Goal: Information Seeking & Learning: Learn about a topic

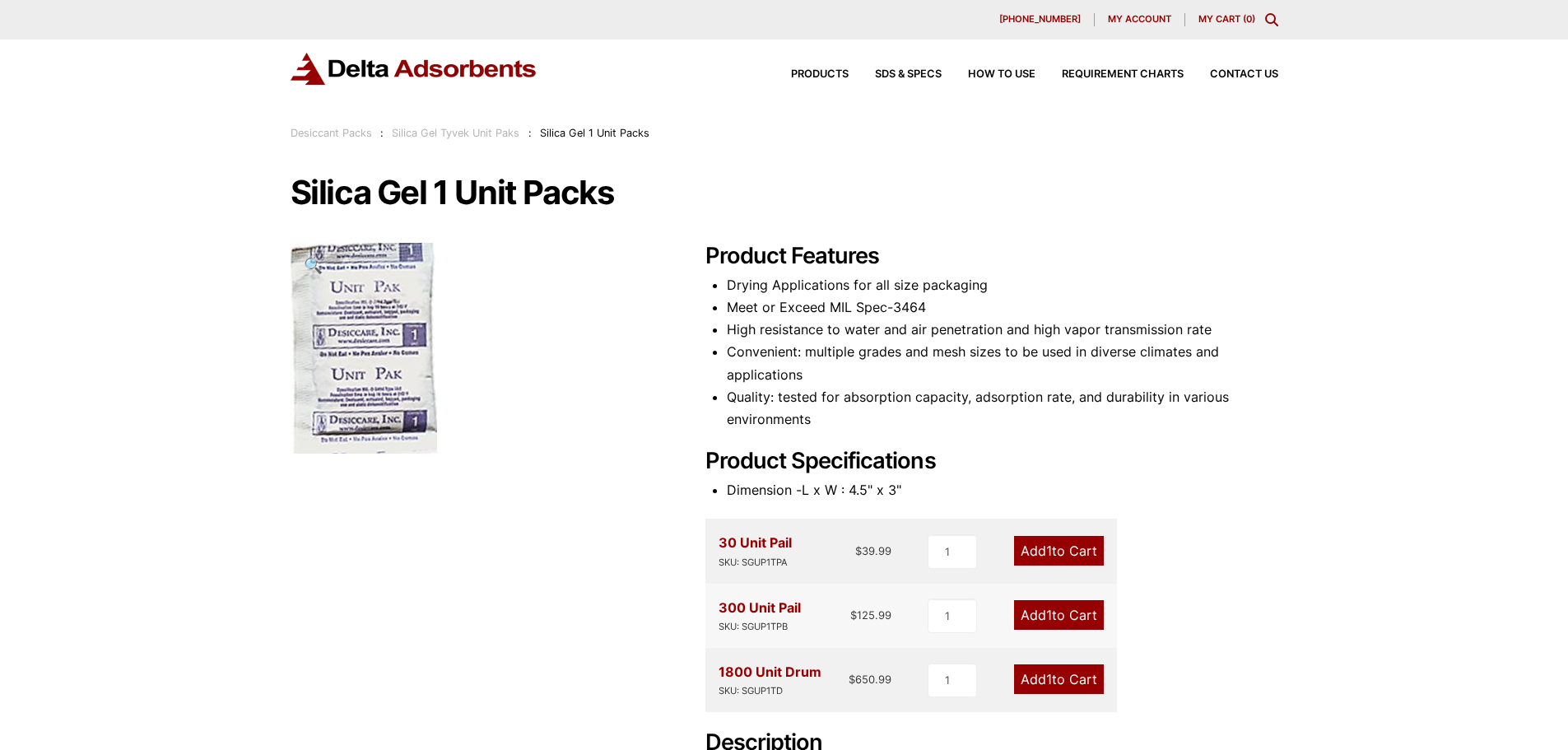
click at [461, 131] on link "Silica Gel Tyvek Unit Paks" at bounding box center [456, 133] width 128 height 13
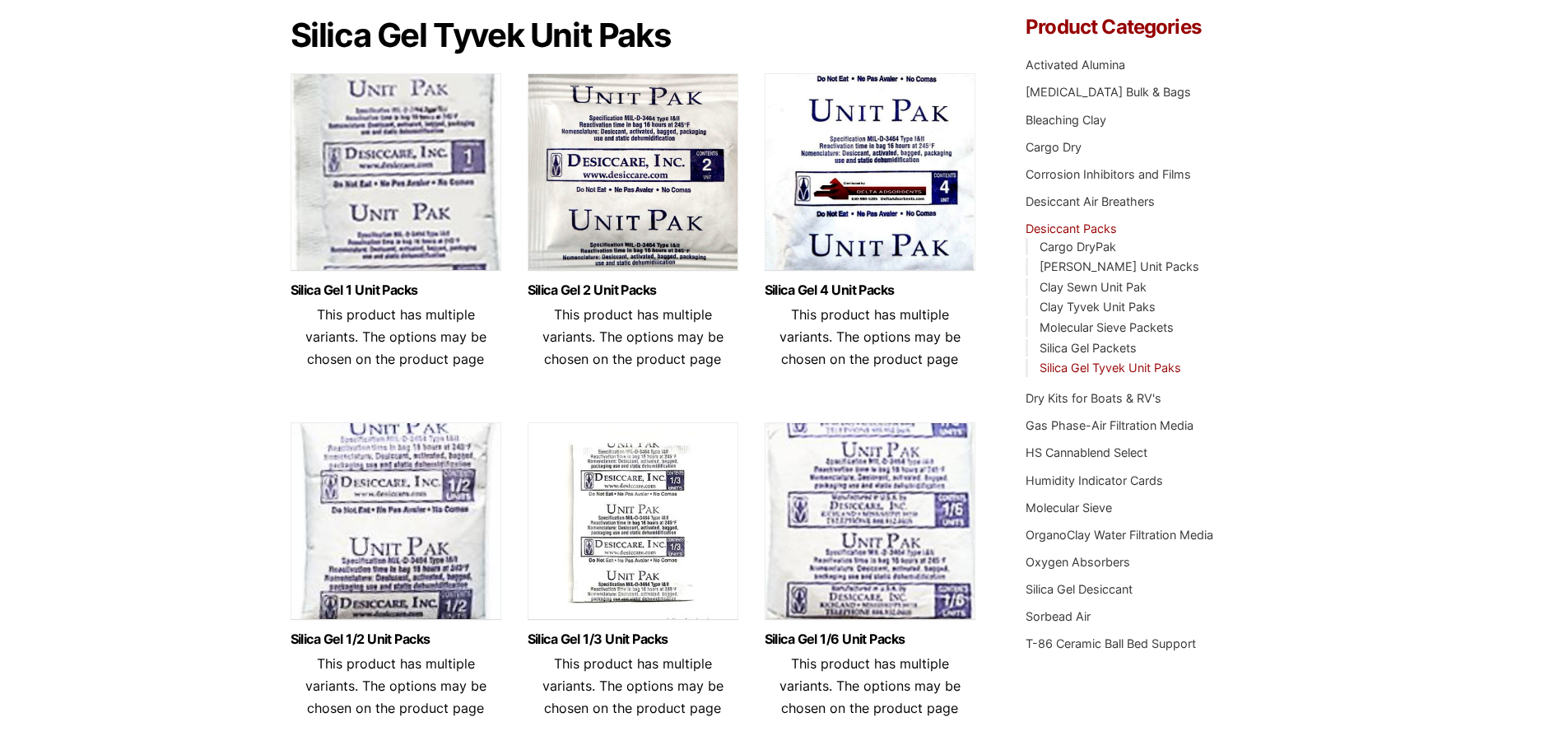
scroll to position [82, 0]
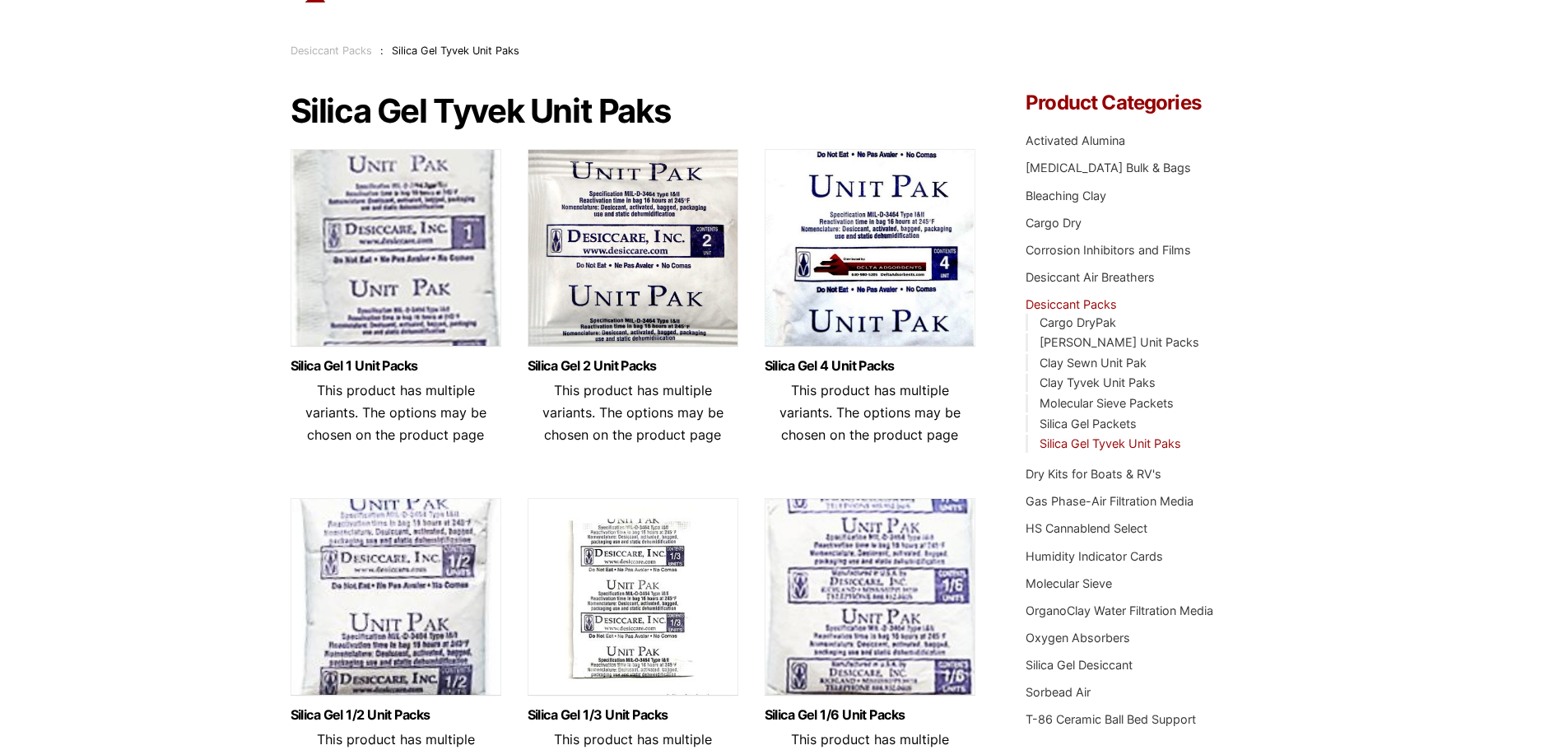
click at [391, 237] on img at bounding box center [396, 251] width 210 height 206
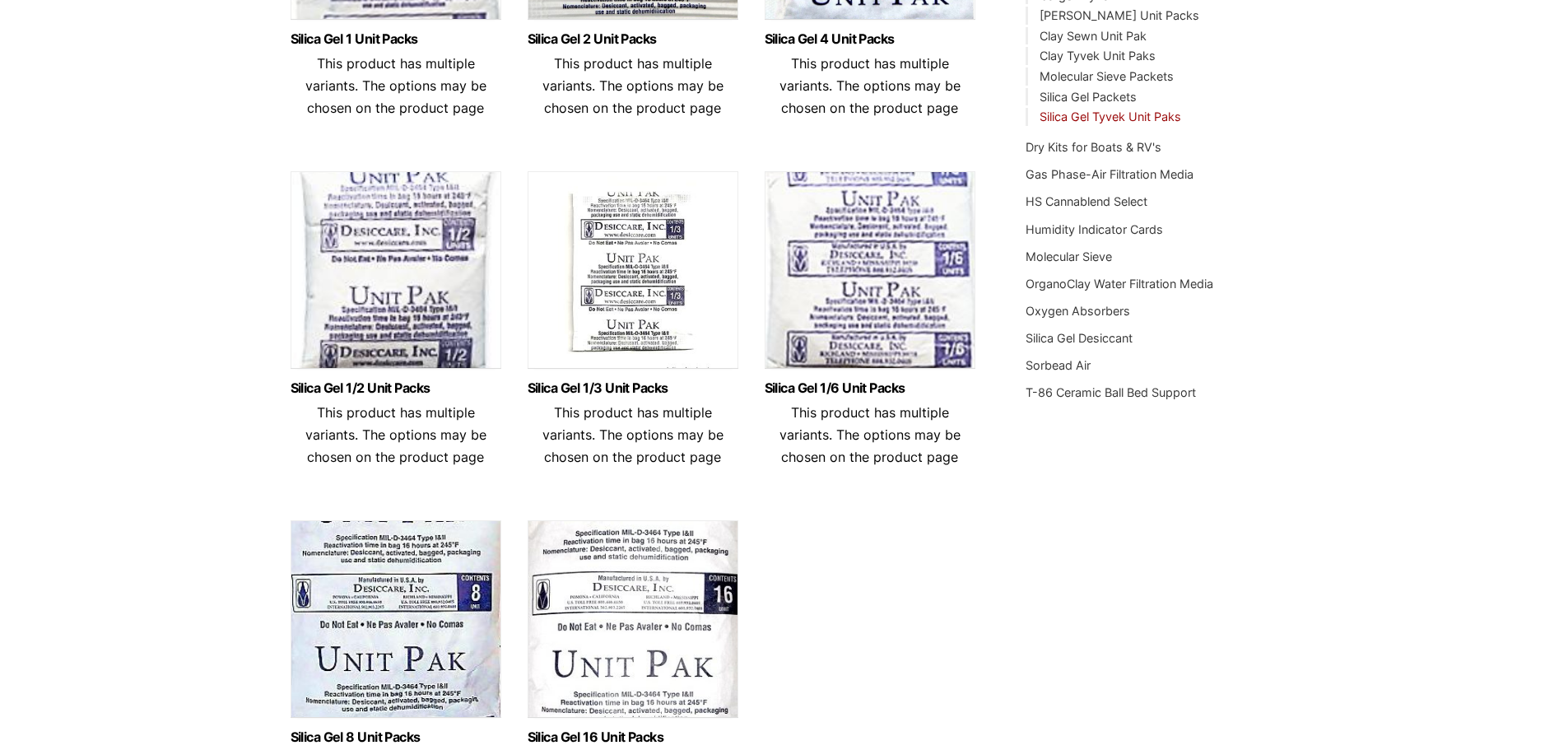
scroll to position [412, 0]
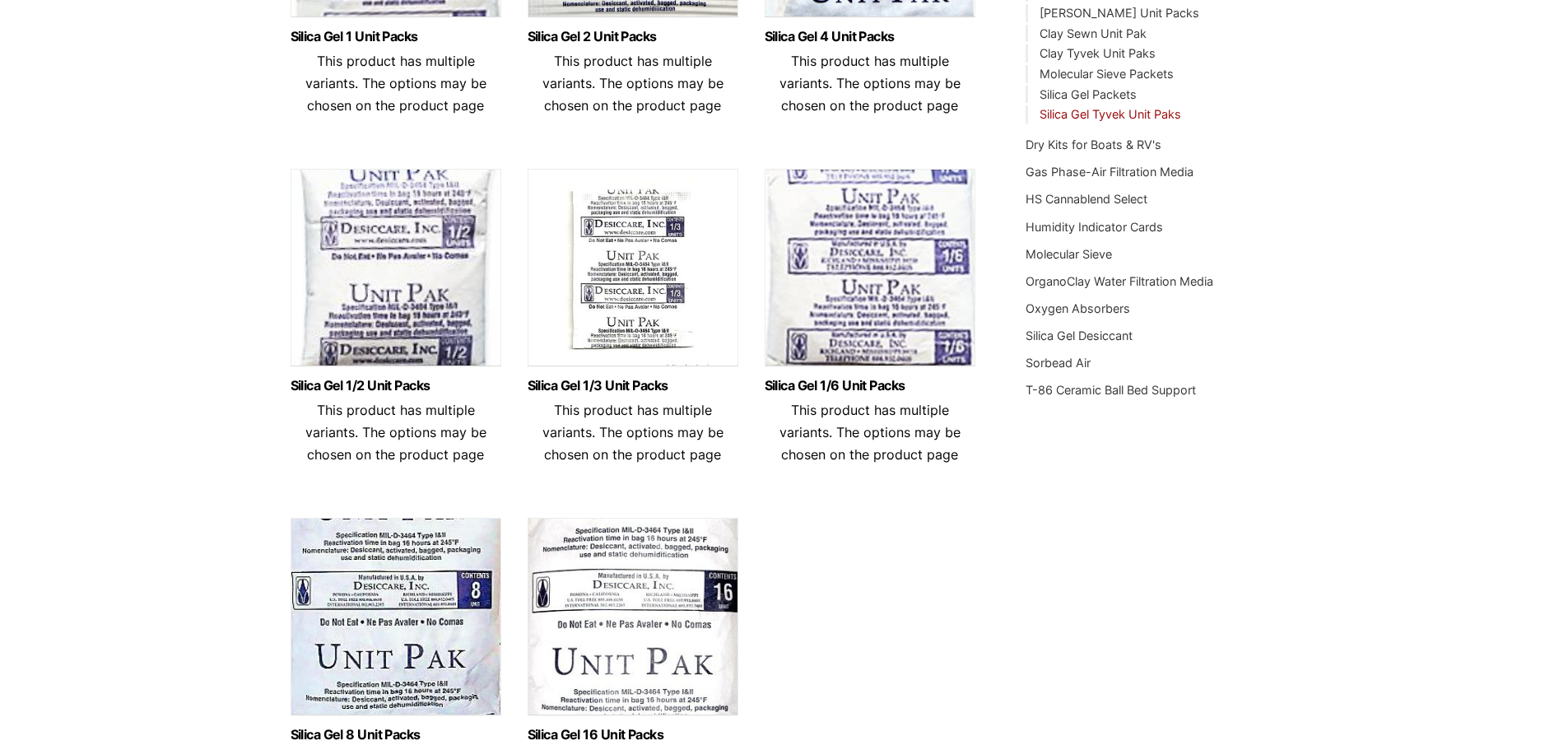
click at [643, 273] on img at bounding box center [632, 272] width 210 height 206
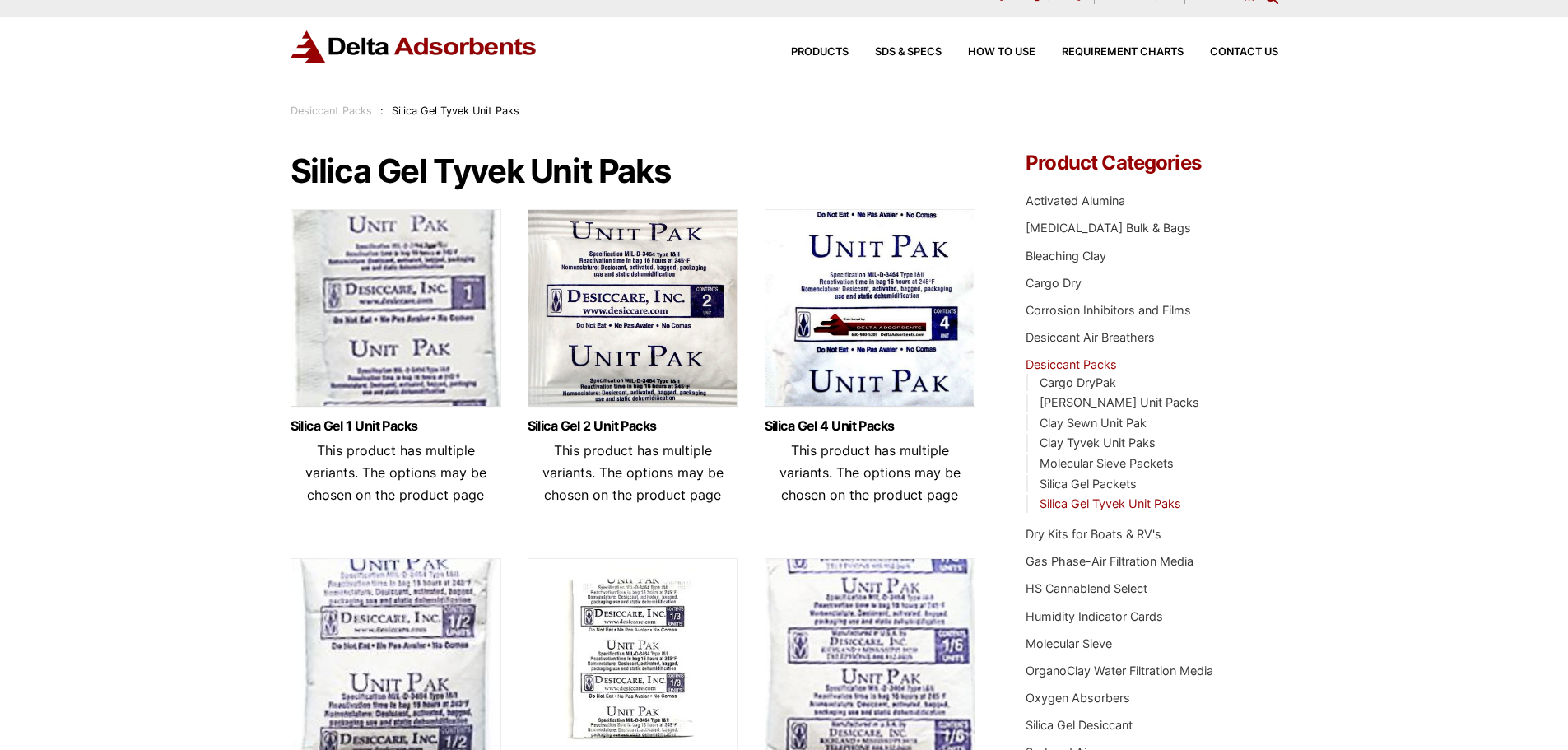
scroll to position [0, 0]
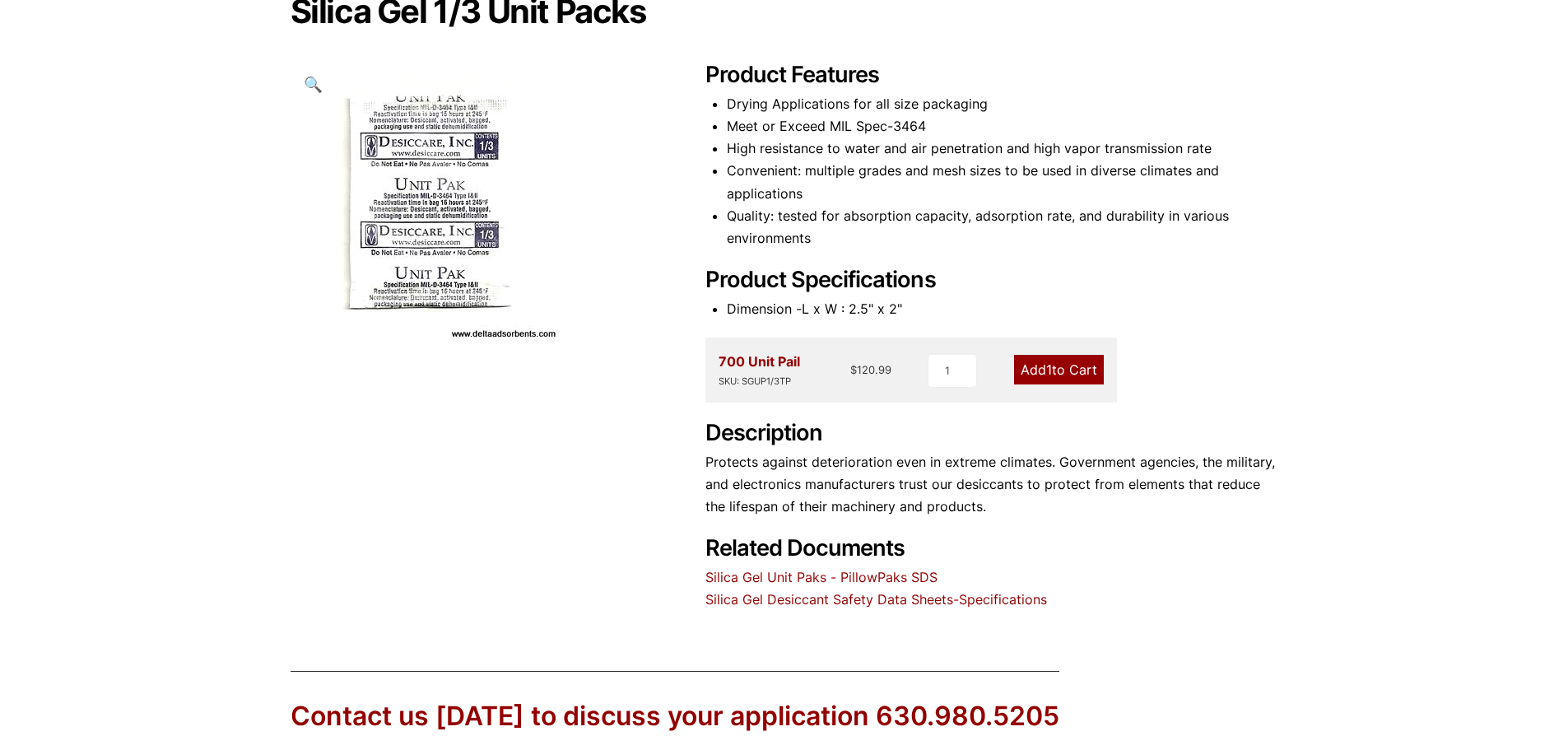
scroll to position [82, 0]
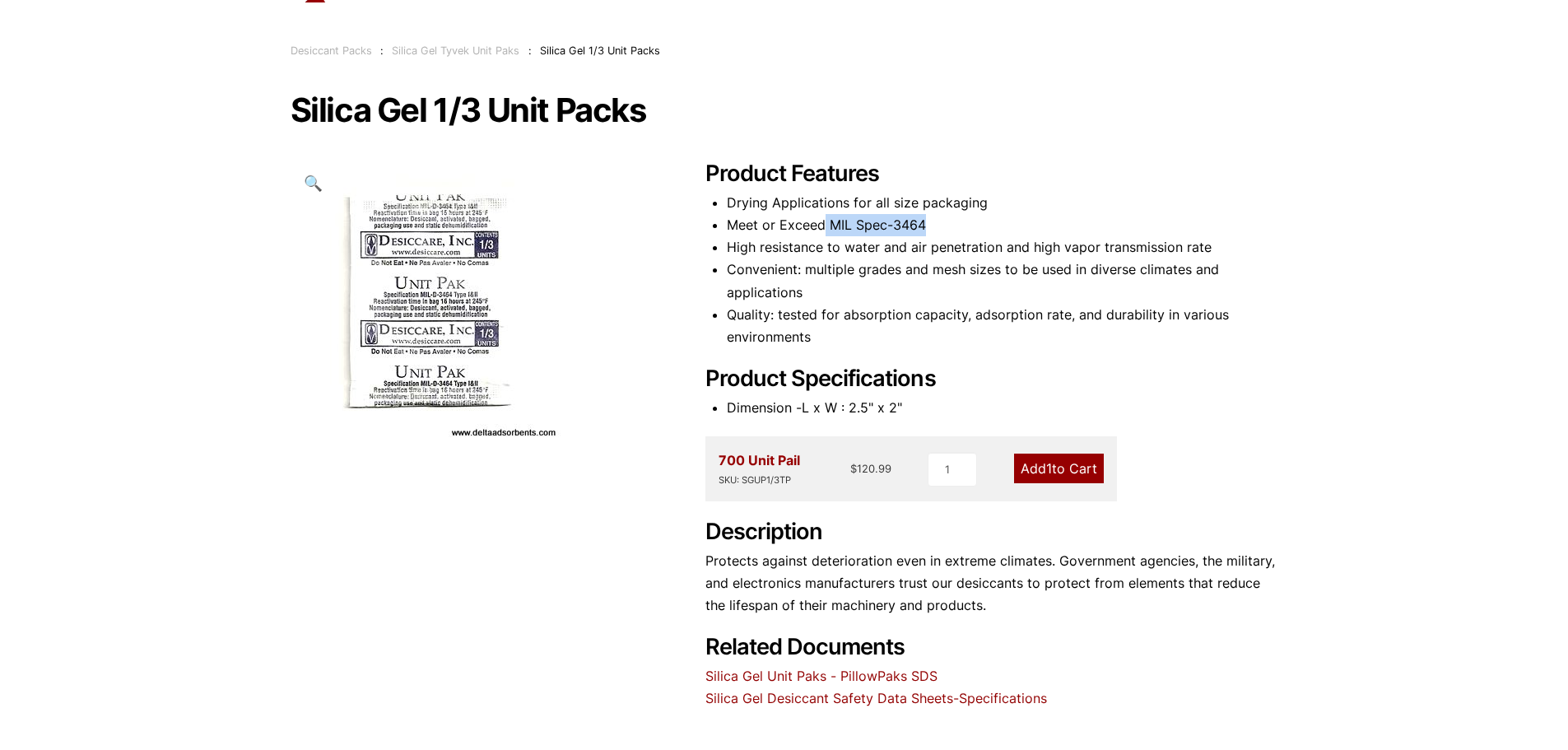
drag, startPoint x: 940, startPoint y: 218, endPoint x: 823, endPoint y: 226, distance: 117.3
click at [823, 226] on li "Meet or Exceed MIL Spec-3464" at bounding box center [1002, 225] width 551 height 22
click at [1013, 224] on li "Meet or Exceed MIL Spec-3464" at bounding box center [1002, 225] width 551 height 22
